Goal: Task Accomplishment & Management: Complete application form

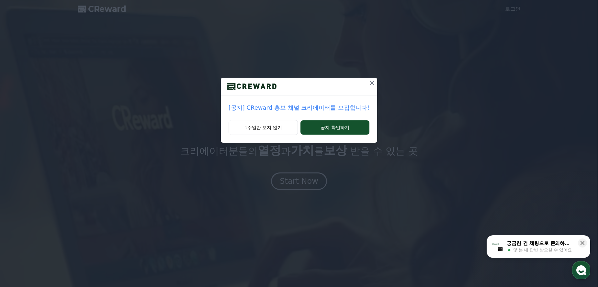
click at [370, 83] on icon at bounding box center [372, 83] width 8 height 8
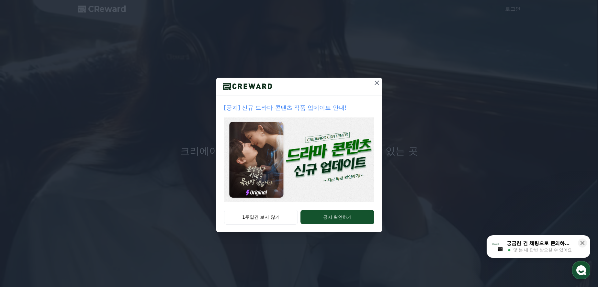
click at [377, 83] on icon at bounding box center [377, 83] width 5 height 5
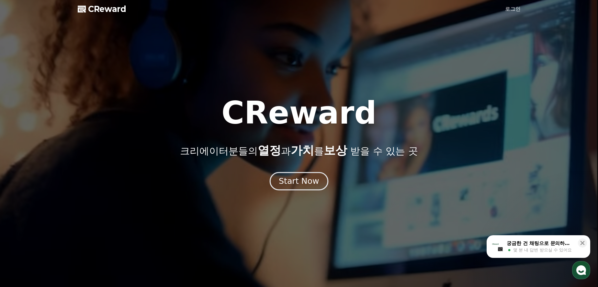
click at [307, 187] on button "Start Now" at bounding box center [299, 181] width 59 height 18
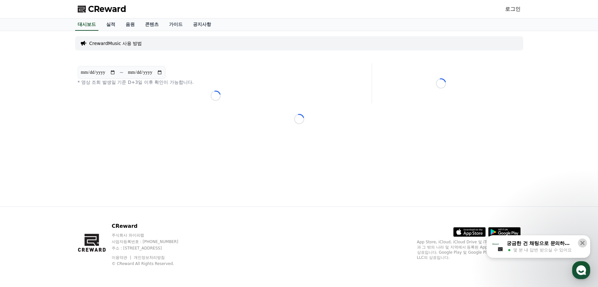
click at [581, 245] on icon at bounding box center [583, 243] width 4 height 4
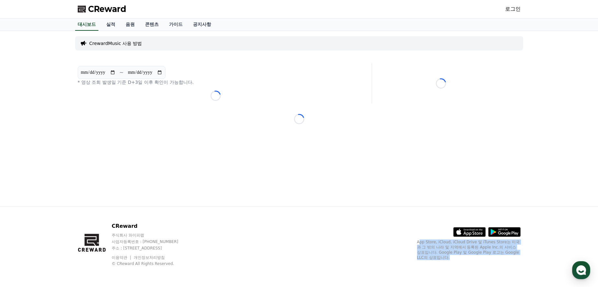
drag, startPoint x: 419, startPoint y: 242, endPoint x: 460, endPoint y: 257, distance: 44.2
click at [460, 257] on p "App Store, iCloud, iCloud Drive 및 iTunes Store는 미국과 그 밖의 나라 및 지역에서 등록된 Apple In…" at bounding box center [469, 250] width 104 height 21
click at [461, 257] on p "App Store, iCloud, iCloud Drive 및 iTunes Store는 미국과 그 밖의 나라 및 지역에서 등록된 Apple In…" at bounding box center [469, 250] width 104 height 21
click at [511, 9] on link "로그인" at bounding box center [513, 9] width 16 height 8
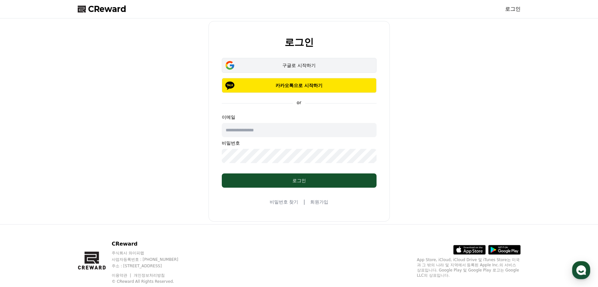
click at [315, 63] on div "구글로 시작하기" at bounding box center [299, 65] width 136 height 6
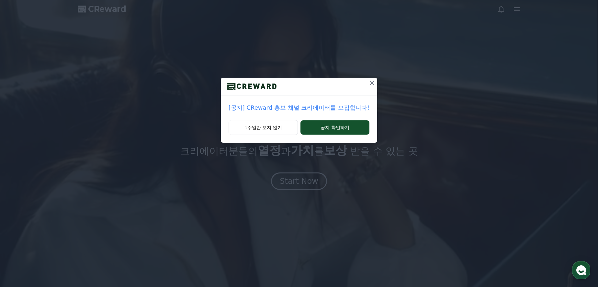
click at [370, 86] on icon at bounding box center [372, 83] width 8 height 8
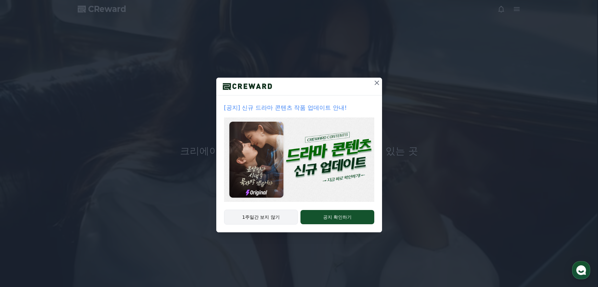
click at [268, 218] on button "1주일간 보지 않기" at bounding box center [261, 217] width 74 height 15
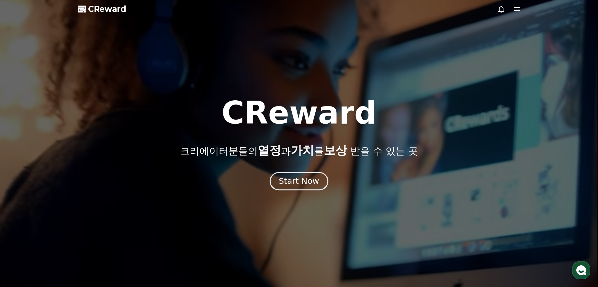
click at [296, 188] on button "Start Now" at bounding box center [299, 181] width 59 height 18
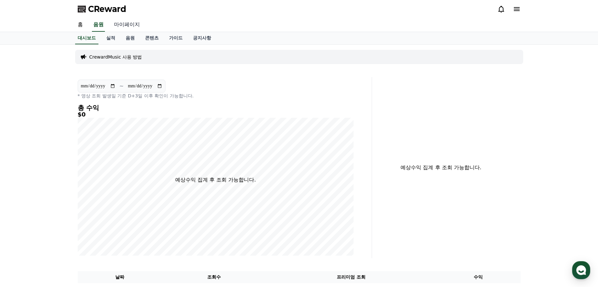
click at [132, 25] on link "마이페이지" at bounding box center [127, 25] width 36 height 14
select select "**********"
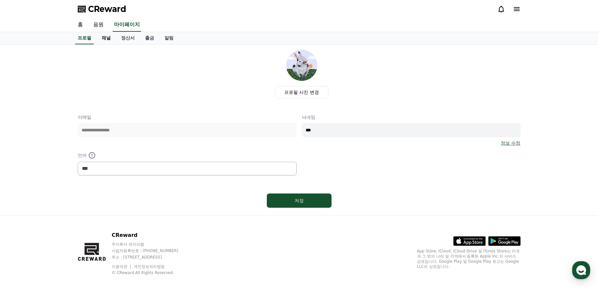
click at [108, 36] on link "채널" at bounding box center [106, 38] width 19 height 12
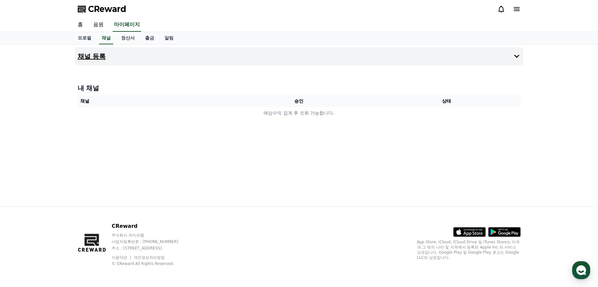
click at [124, 54] on button "채널 등록" at bounding box center [299, 56] width 448 height 18
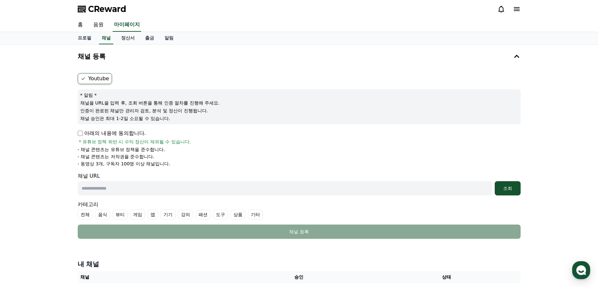
click at [105, 81] on label "Youtube" at bounding box center [95, 78] width 34 height 11
click at [80, 136] on p "아래의 내용에 동의합니다." at bounding box center [112, 134] width 68 height 8
click at [84, 132] on p "아래의 내용에 동의합니다." at bounding box center [112, 134] width 68 height 8
click at [83, 132] on p "아래의 내용에 동의합니다." at bounding box center [112, 134] width 68 height 8
click at [84, 133] on p "아래의 내용에 동의합니다." at bounding box center [112, 134] width 68 height 8
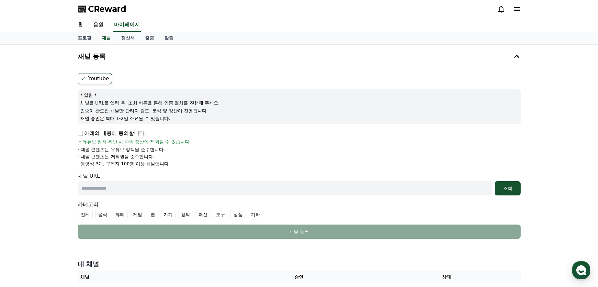
scroll to position [32, 0]
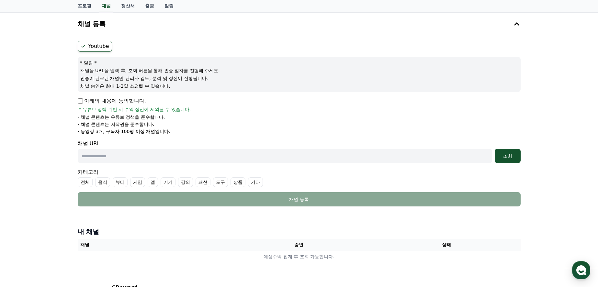
drag, startPoint x: 254, startPoint y: 184, endPoint x: 272, endPoint y: 187, distance: 18.4
click at [254, 184] on label "기타" at bounding box center [255, 183] width 15 height 10
click at [141, 158] on input "text" at bounding box center [285, 156] width 415 height 14
paste input "**********"
type input "**********"
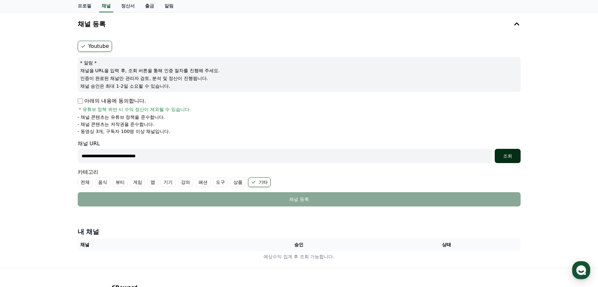
click at [501, 151] on button "조회" at bounding box center [508, 156] width 26 height 14
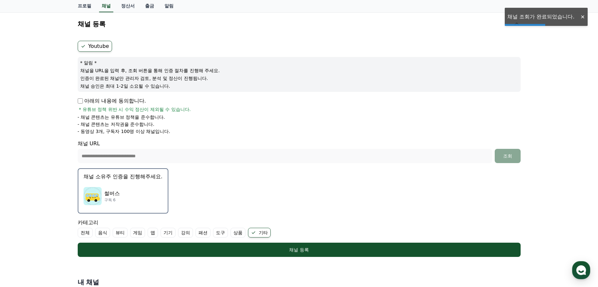
click at [132, 199] on div "썰버스 구독 6" at bounding box center [123, 196] width 79 height 26
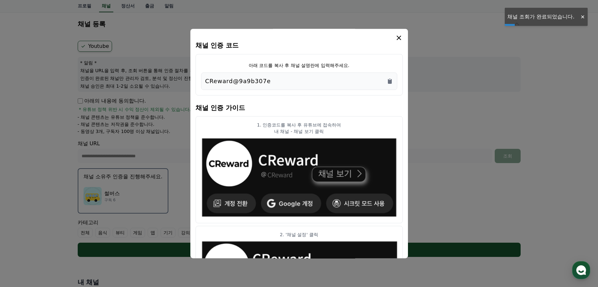
scroll to position [65, 0]
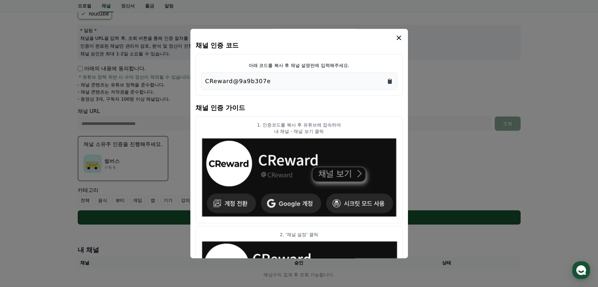
click at [392, 83] on icon "Copy to clipboard" at bounding box center [390, 81] width 4 height 5
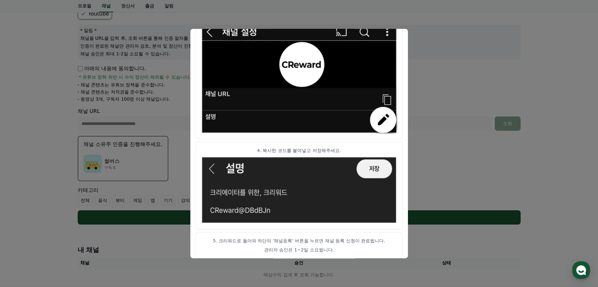
scroll to position [329, 0]
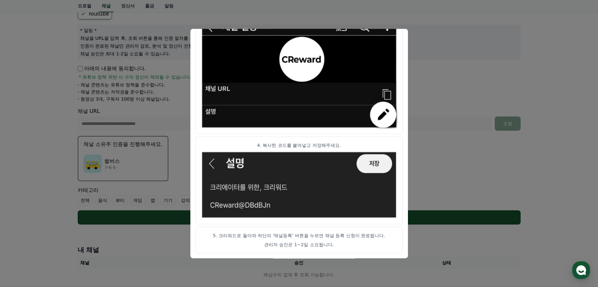
click at [447, 201] on button "close modal" at bounding box center [299, 143] width 598 height 287
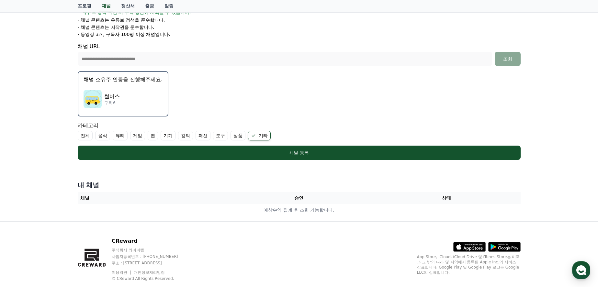
scroll to position [144, 0]
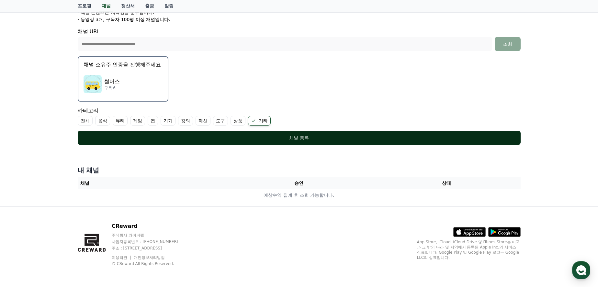
click at [320, 140] on div "채널 등록" at bounding box center [299, 138] width 417 height 6
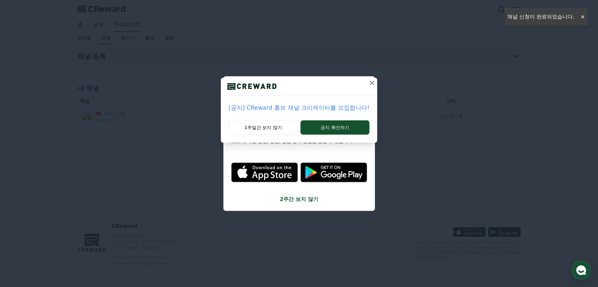
click at [370, 83] on icon at bounding box center [372, 83] width 8 height 8
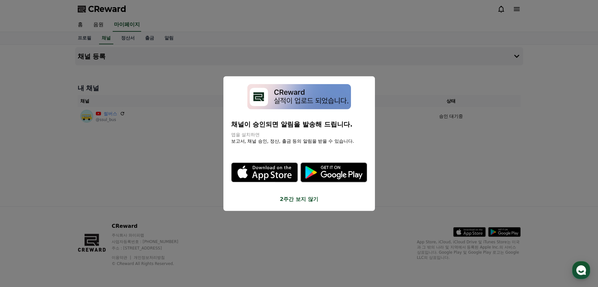
click at [421, 166] on button "close modal" at bounding box center [299, 143] width 598 height 287
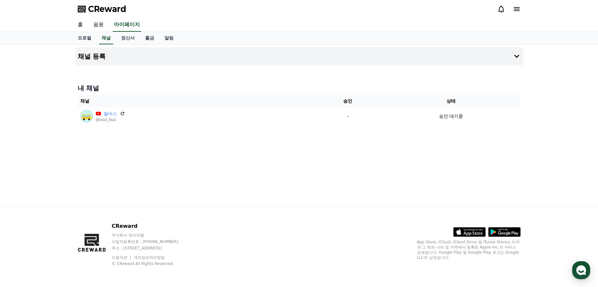
drag, startPoint x: 170, startPoint y: 1, endPoint x: 236, endPoint y: 157, distance: 169.2
click at [236, 157] on div "채널 등록 내 채널 채널 승인 상태 썰버스 @ssul_bus - 승인 대기중" at bounding box center [300, 126] width 454 height 162
click at [132, 60] on button "채널 등록" at bounding box center [299, 56] width 448 height 18
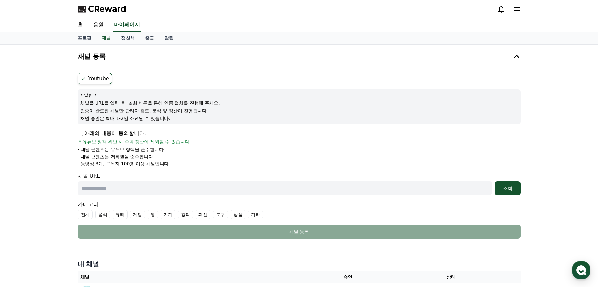
click at [105, 77] on label "Youtube" at bounding box center [95, 78] width 34 height 11
click at [131, 81] on ul "Youtube" at bounding box center [299, 78] width 443 height 11
click at [104, 81] on label "Youtube" at bounding box center [95, 78] width 34 height 11
click at [119, 80] on ul "Youtube" at bounding box center [299, 78] width 443 height 11
click at [140, 80] on ul "Youtube" at bounding box center [299, 78] width 443 height 11
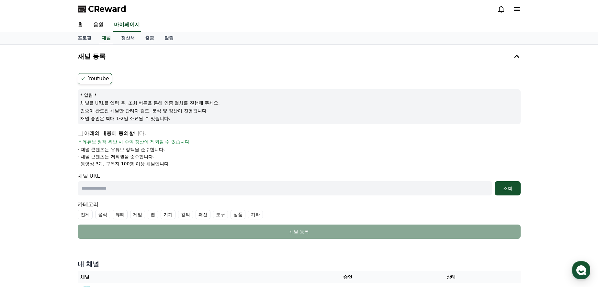
drag, startPoint x: 142, startPoint y: 80, endPoint x: 160, endPoint y: 78, distance: 18.5
click at [143, 79] on ul "Youtube" at bounding box center [299, 78] width 443 height 11
click at [183, 79] on ul "Youtube" at bounding box center [299, 78] width 443 height 11
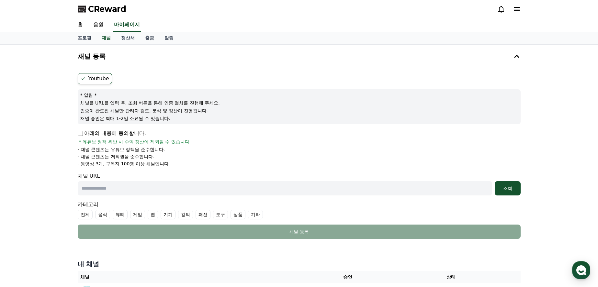
click at [183, 79] on ul "Youtube" at bounding box center [299, 78] width 443 height 11
click at [145, 72] on div "Youtube * 알림 * 채널을 URL을 입력 후, 조회 버튼을 통해 인증 절차를 진행해 주세요. 인증이 완료된 채널만 관리자 검토, 분석 …" at bounding box center [299, 156] width 448 height 171
click at [98, 80] on label "Youtube" at bounding box center [95, 78] width 34 height 11
drag, startPoint x: 81, startPoint y: 151, endPoint x: 181, endPoint y: 166, distance: 101.2
click at [181, 166] on ul "- 채널 콘텐츠는 유튜브 정책을 준수합니다. - 채널 콘텐츠는 저작권을 준수합니다. - 동영상 3개, 구독자 100명 이상 채널입니다." at bounding box center [299, 156] width 443 height 21
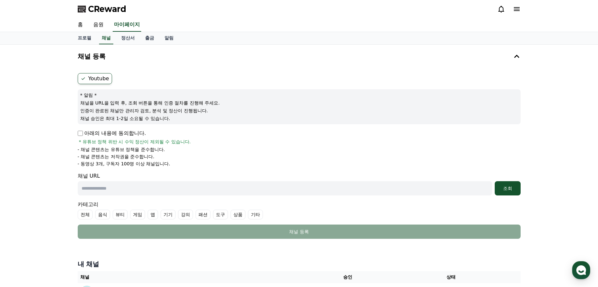
click at [181, 166] on li "- 동영상 3개, 구독자 100명 이상 채널입니다." at bounding box center [299, 164] width 443 height 6
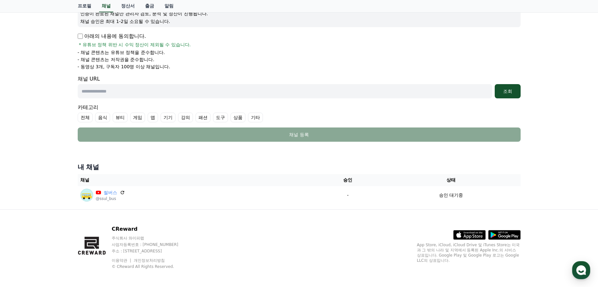
scroll to position [100, 0]
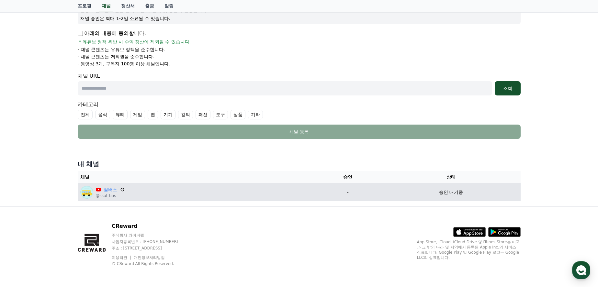
click at [442, 191] on p "승인 대기중" at bounding box center [451, 192] width 24 height 7
click at [109, 192] on link "썰버스" at bounding box center [111, 190] width 14 height 7
click at [101, 198] on p "@ssul_bus" at bounding box center [110, 195] width 29 height 5
click at [87, 194] on img at bounding box center [86, 192] width 13 height 13
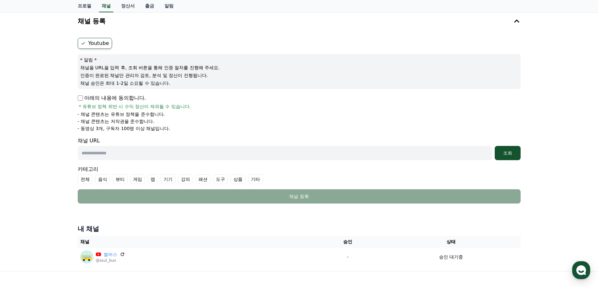
scroll to position [0, 0]
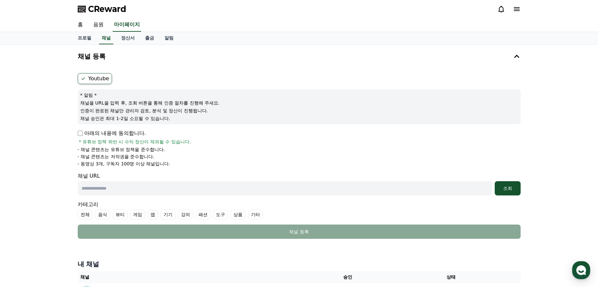
drag, startPoint x: 171, startPoint y: 161, endPoint x: 67, endPoint y: 179, distance: 105.5
click at [67, 179] on div "채널 등록 Youtube * 알림 * 채널을 URL을 입력 후, 조회 버튼을 통해 인증 절차를 진행해 주세요. 인증이 완료된 채널만 관리자 검…" at bounding box center [299, 176] width 598 height 262
click at [66, 186] on div "채널 등록 Youtube * 알림 * 채널을 URL을 입력 후, 조회 버튼을 통해 인증 절차를 진행해 주세요. 인증이 완료된 채널만 관리자 검…" at bounding box center [299, 176] width 598 height 262
drag, startPoint x: 119, startPoint y: 194, endPoint x: 131, endPoint y: 196, distance: 11.7
click at [120, 194] on input "text" at bounding box center [285, 188] width 415 height 14
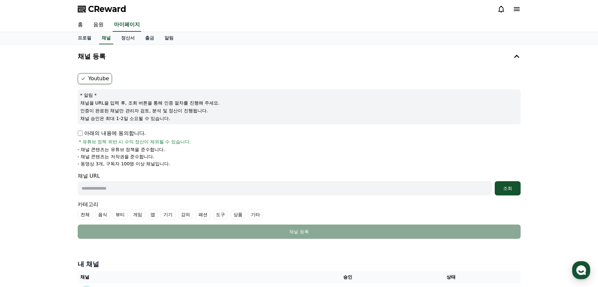
click at [46, 188] on div "채널 등록 Youtube * 알림 * 채널을 URL을 입력 후, 조회 버튼을 통해 인증 절차를 진행해 주세요. 인증이 완료된 채널만 관리자 검…" at bounding box center [299, 176] width 598 height 262
click at [75, 151] on div "채널 등록 Youtube * 알림 * 채널을 URL을 입력 후, 조회 버튼을 통해 인증 절차를 진행해 주세요. 인증이 완료된 채널만 관리자 검…" at bounding box center [300, 176] width 454 height 262
